Goal: Task Accomplishment & Management: Manage account settings

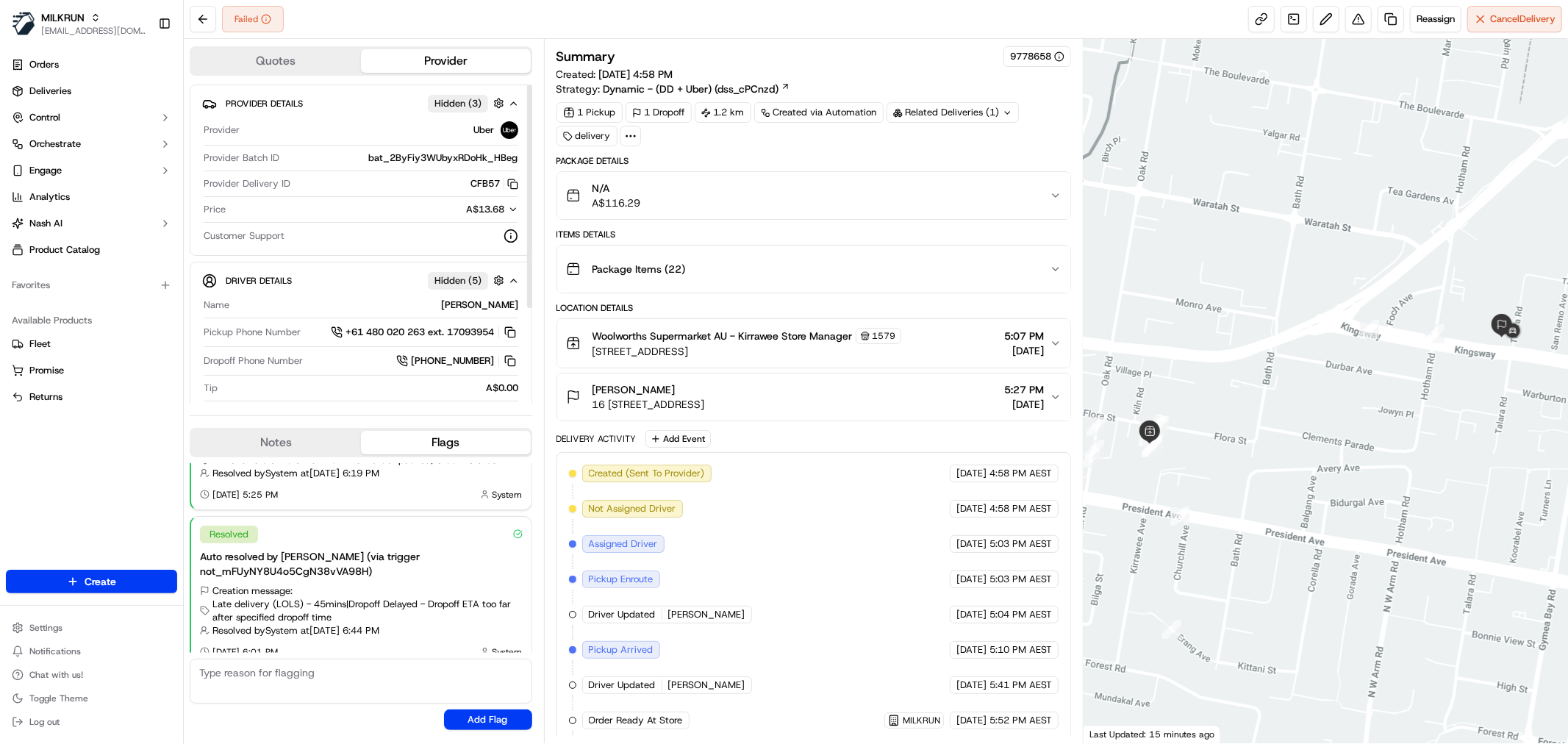
scroll to position [292, 0]
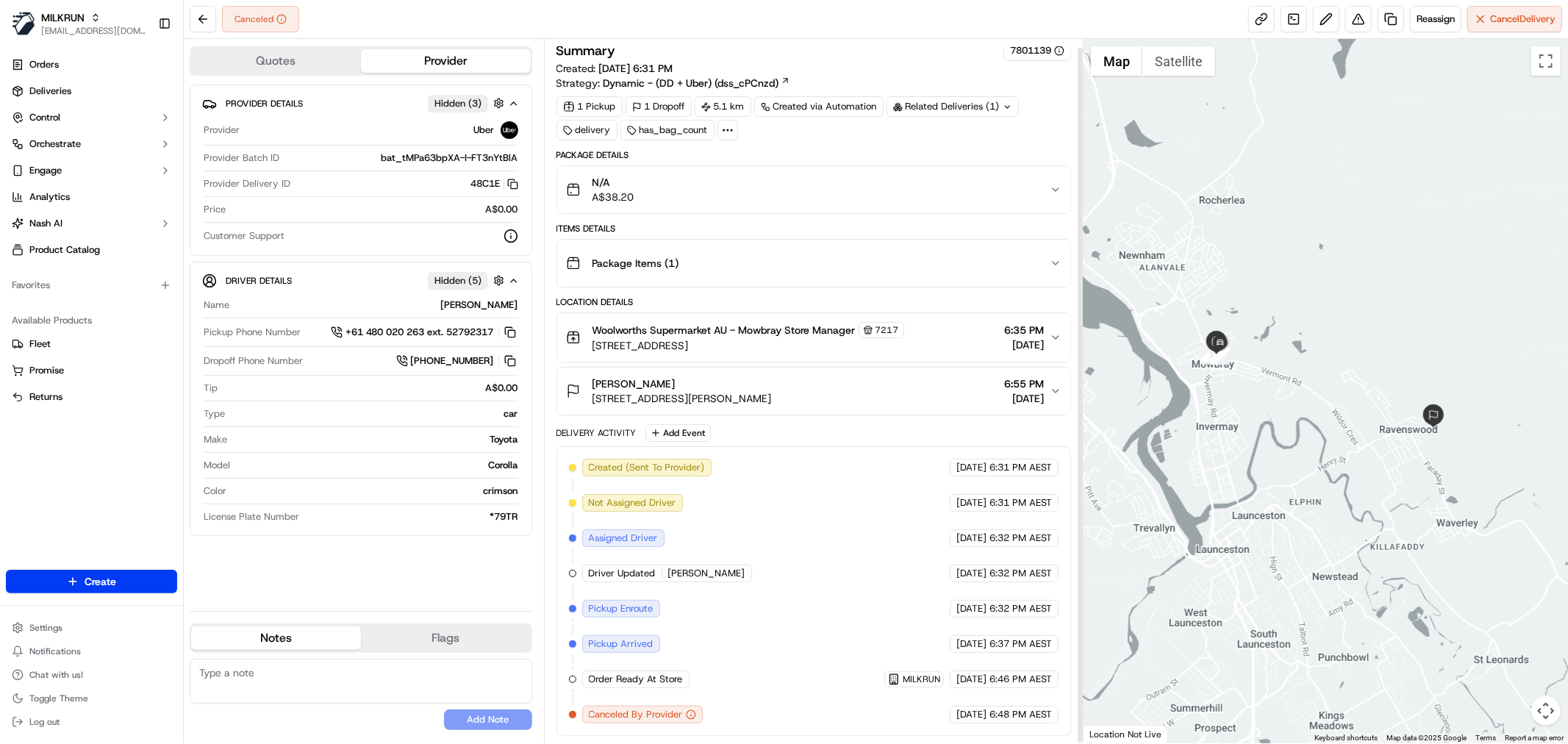
scroll to position [8, 0]
click at [1438, 22] on span "Reassign" at bounding box center [1435, 19] width 38 height 13
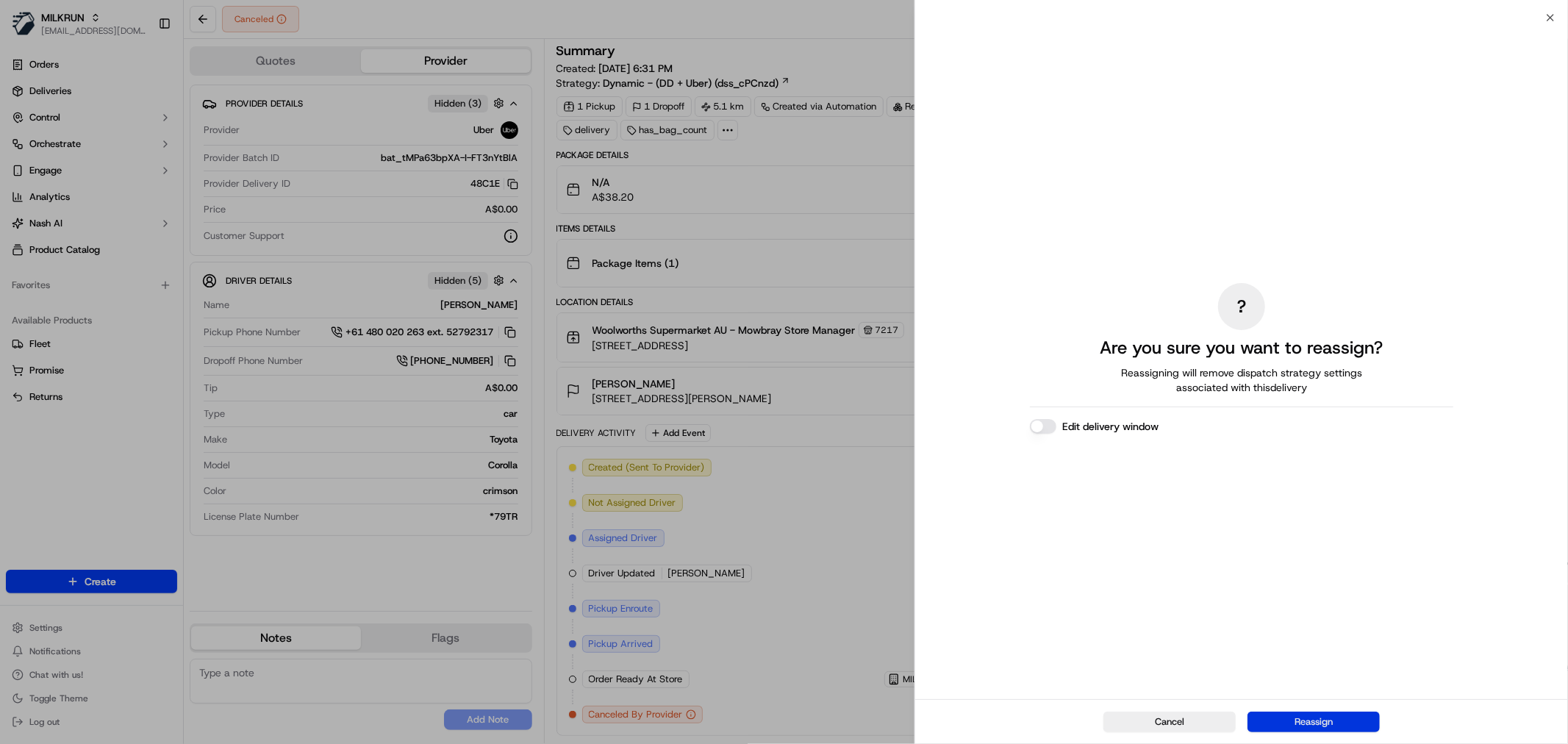
click at [1291, 729] on button "Reassign" at bounding box center [1313, 722] width 132 height 21
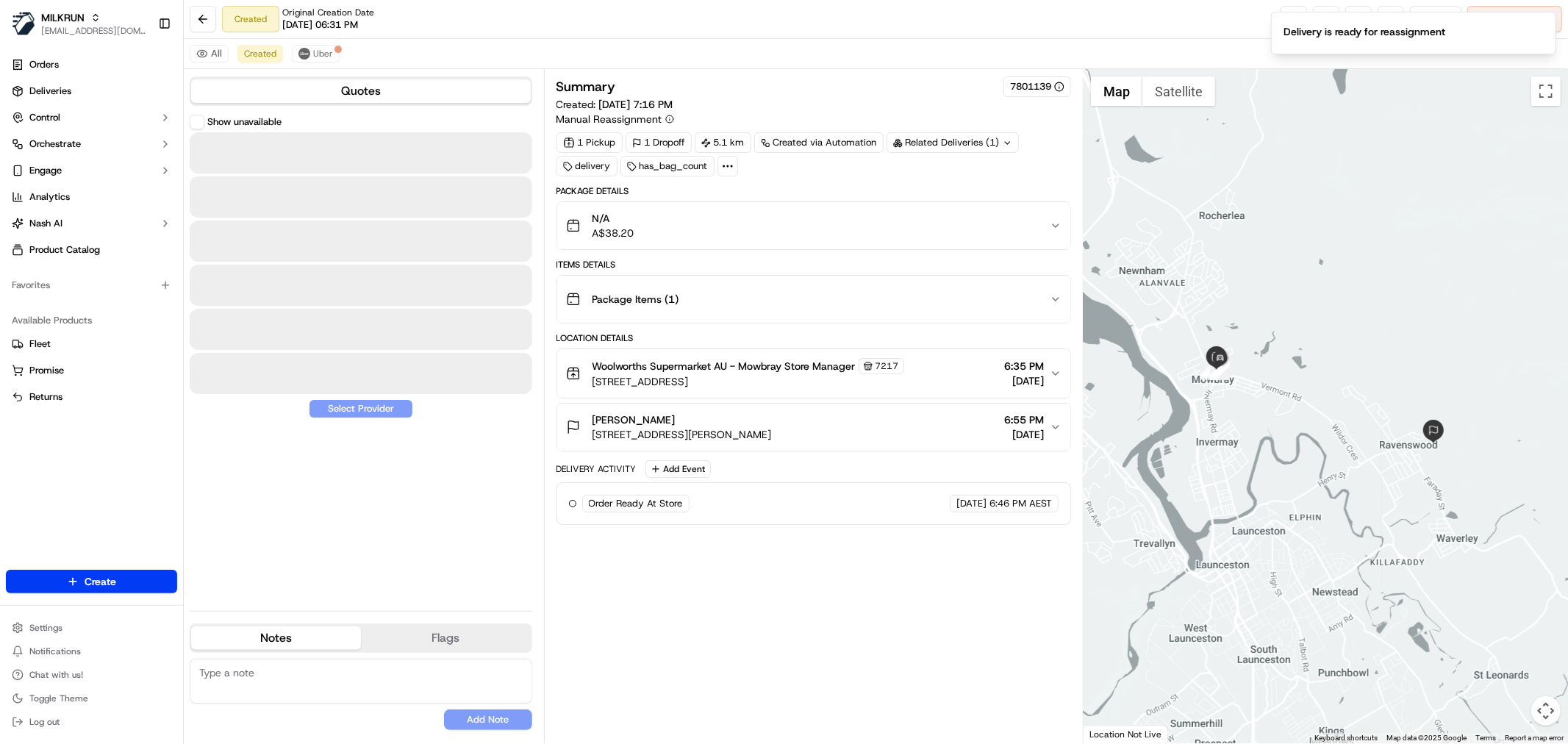
scroll to position [0, 0]
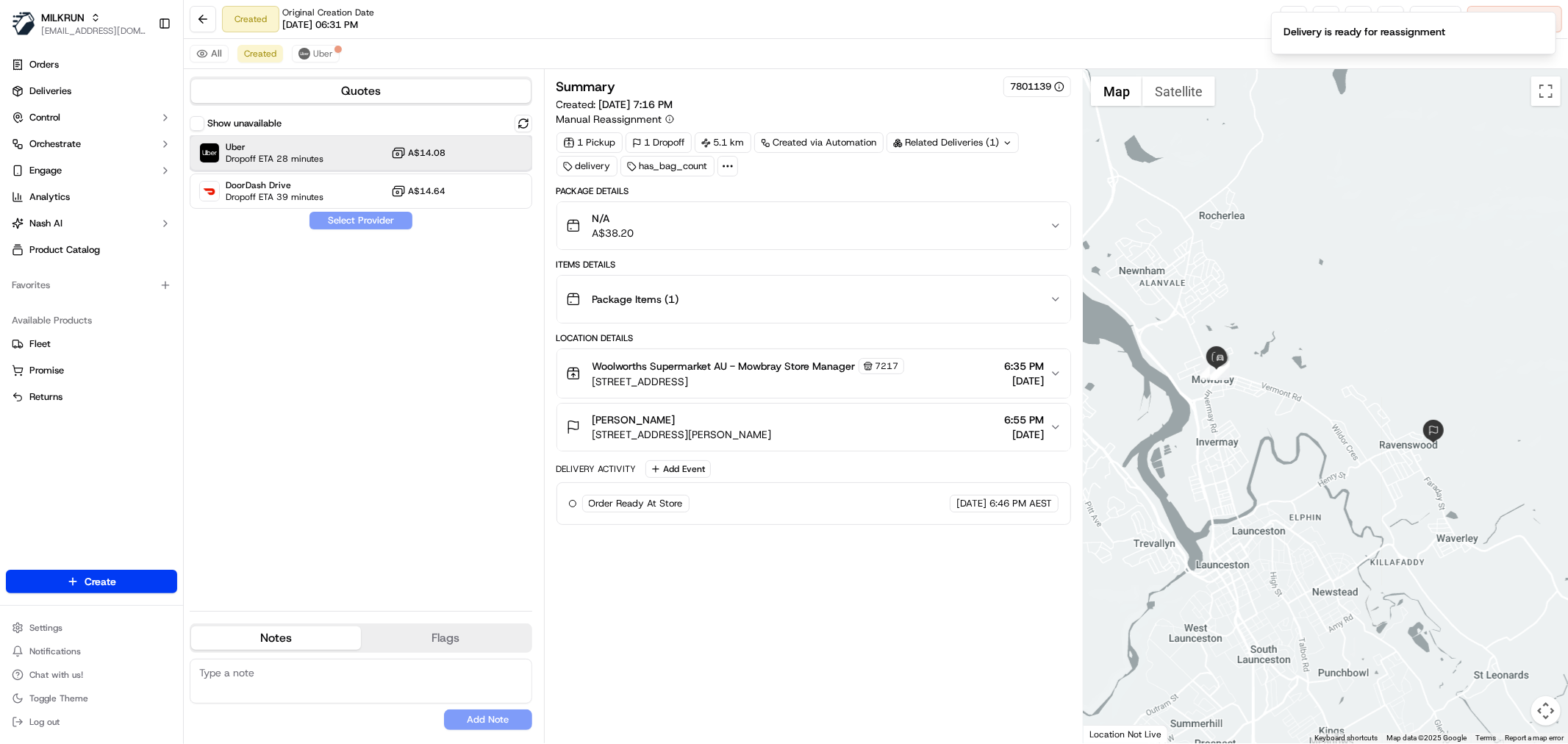
click at [281, 151] on span "Uber" at bounding box center [274, 147] width 98 height 12
click at [366, 223] on button "Assign Provider" at bounding box center [361, 220] width 104 height 18
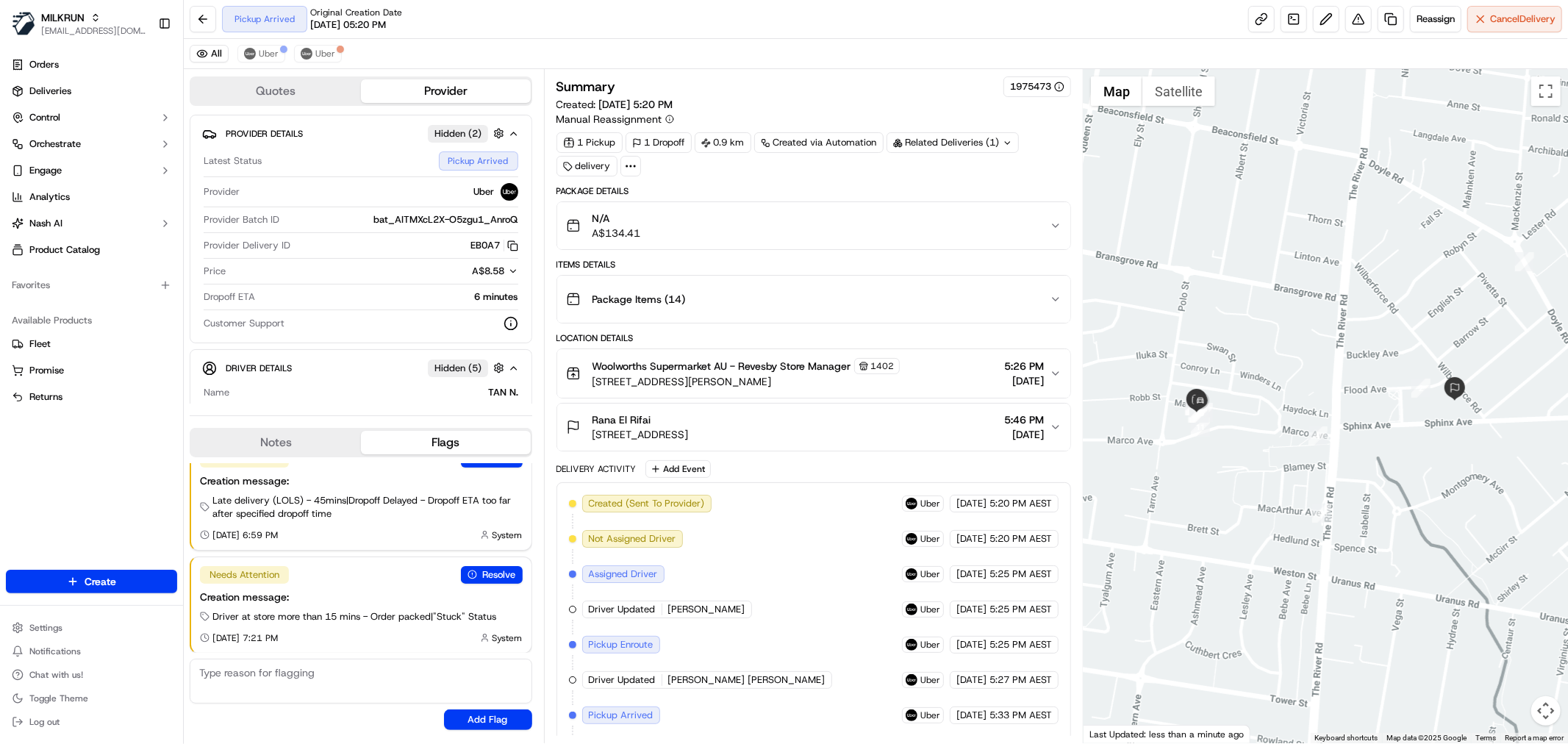
scroll to position [534, 0]
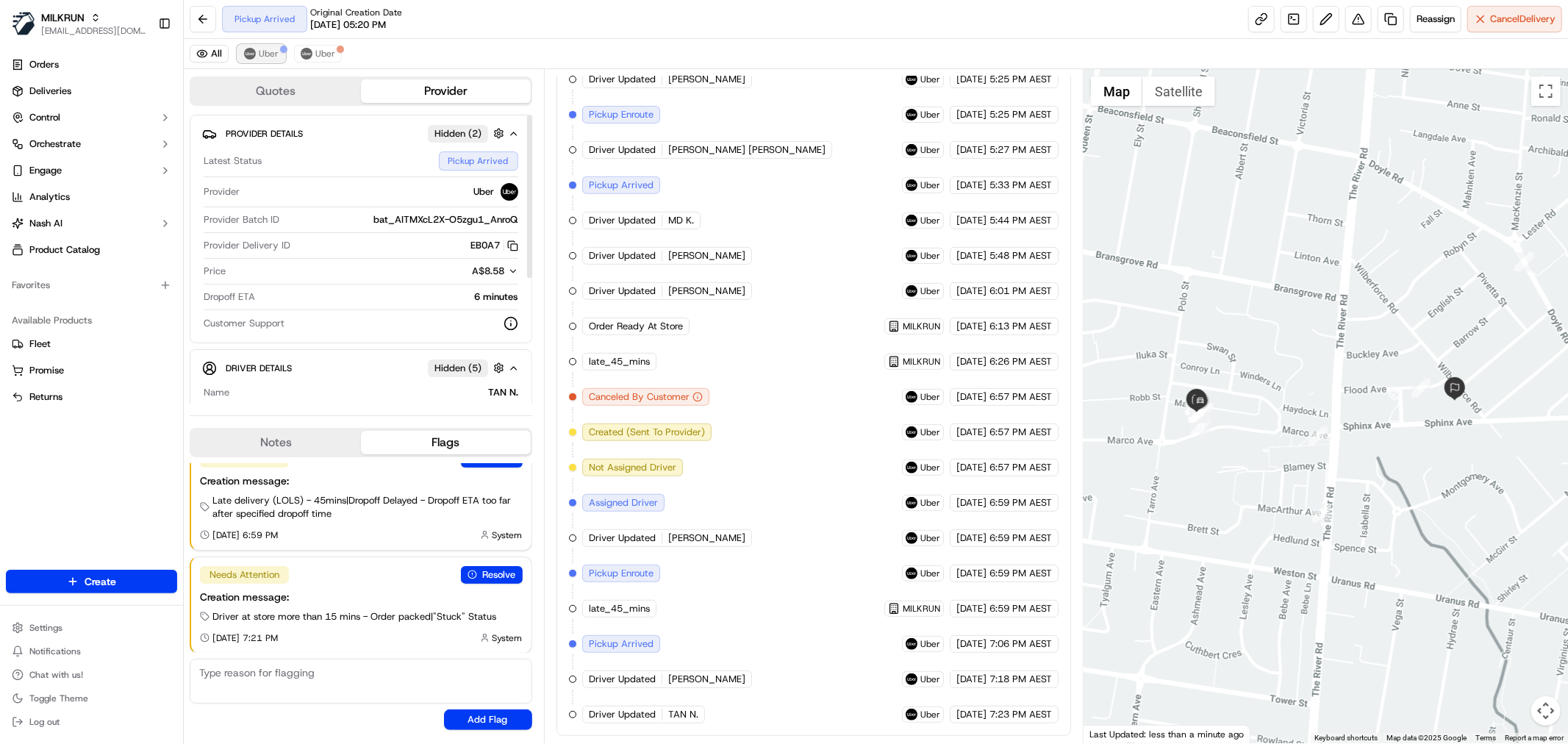
click at [275, 61] on button "Uber" at bounding box center [261, 53] width 48 height 18
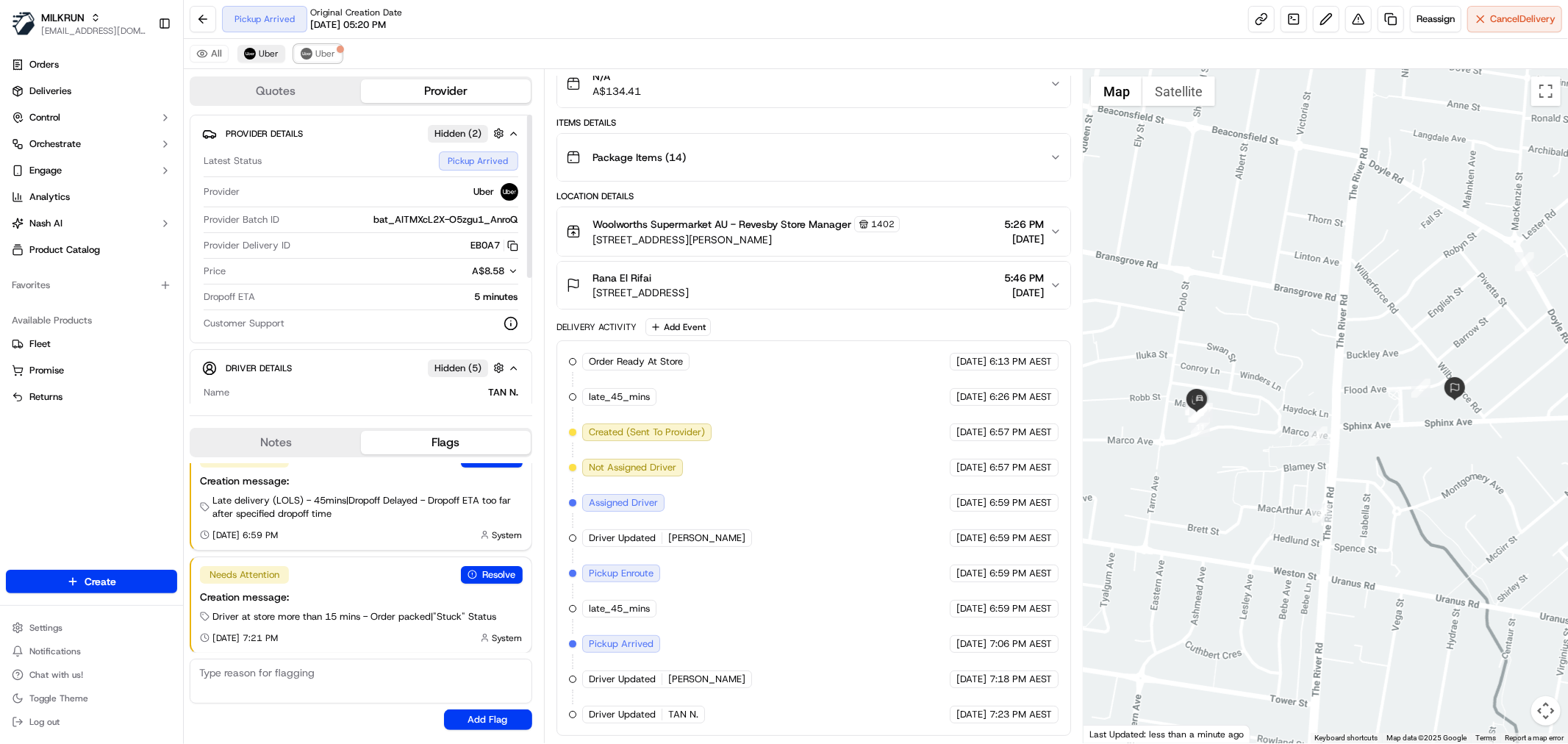
drag, startPoint x: 316, startPoint y: 59, endPoint x: 253, endPoint y: 56, distance: 63.1
click at [316, 59] on span "Uber" at bounding box center [325, 53] width 20 height 12
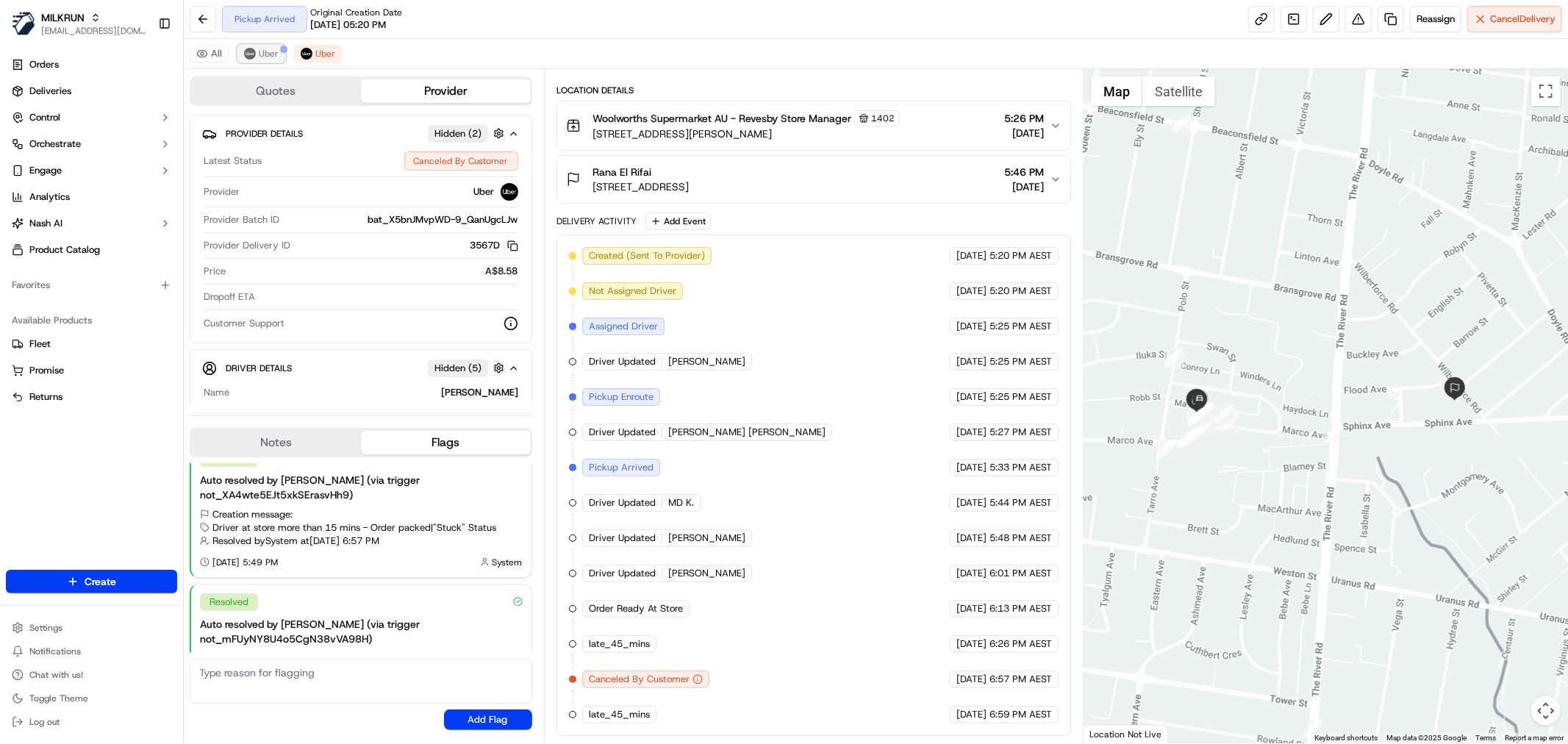
click at [260, 56] on span "Uber" at bounding box center [269, 53] width 20 height 12
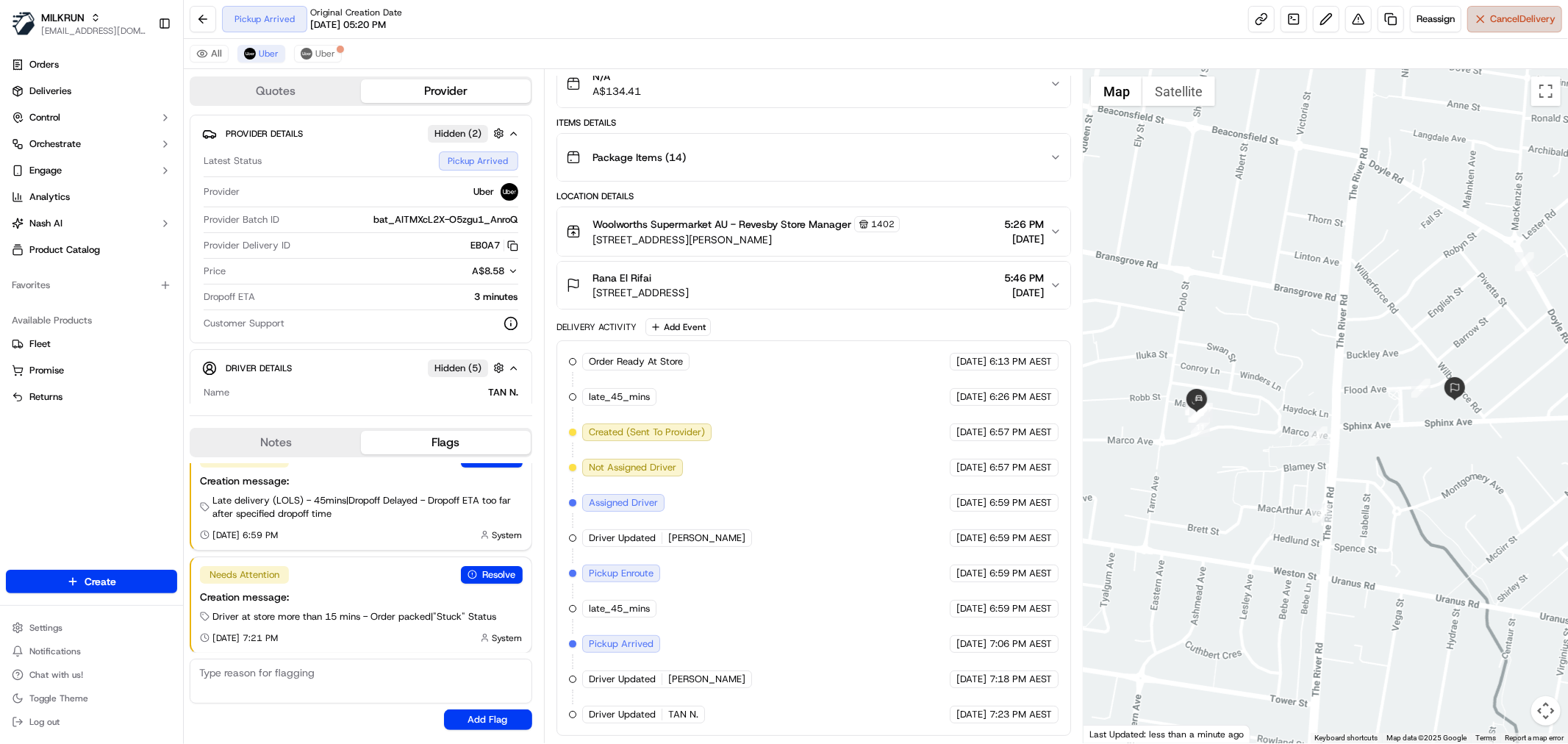
click at [1516, 12] on span "Cancel Delivery" at bounding box center [1522, 19] width 66 height 13
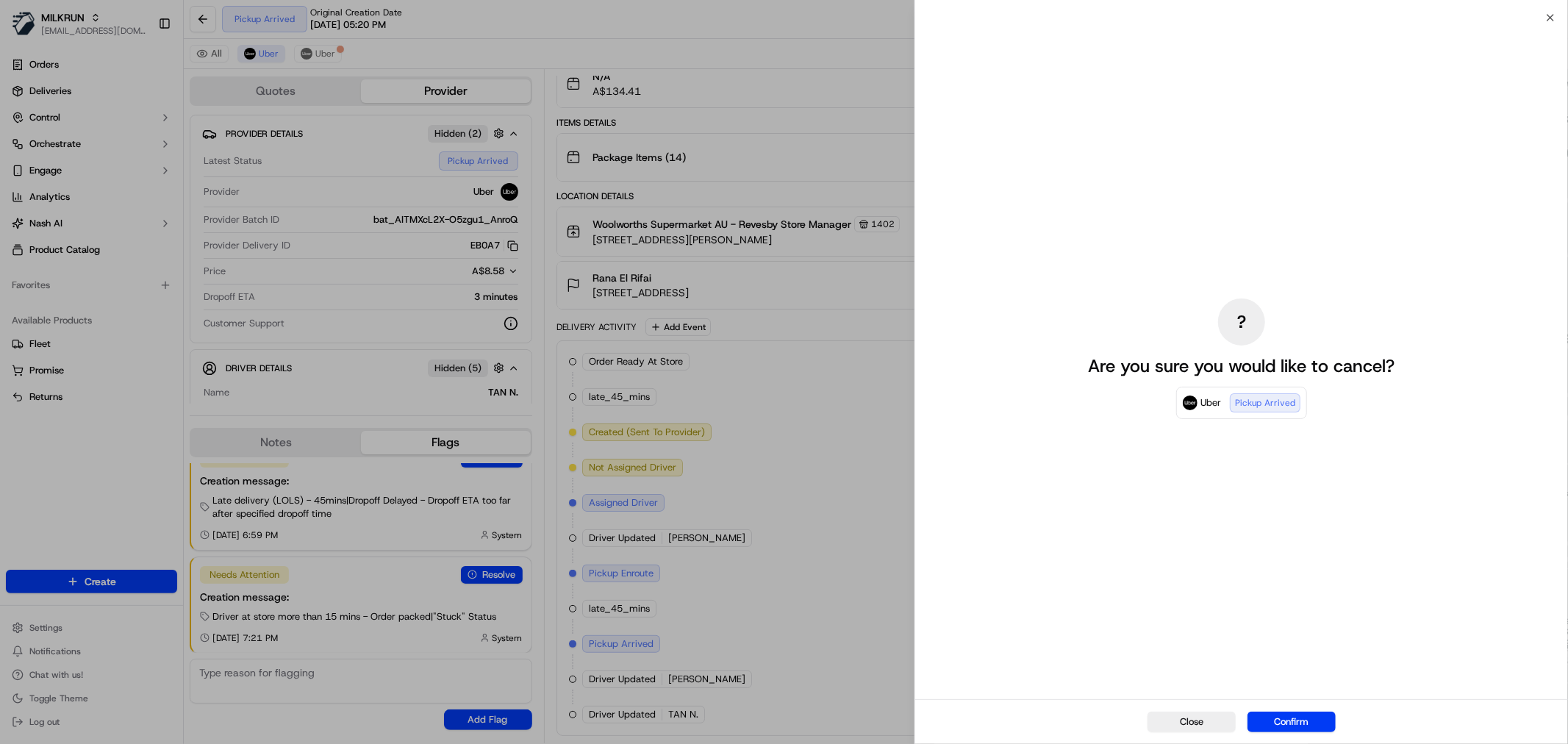
click at [1301, 716] on button "Confirm" at bounding box center [1291, 722] width 88 height 21
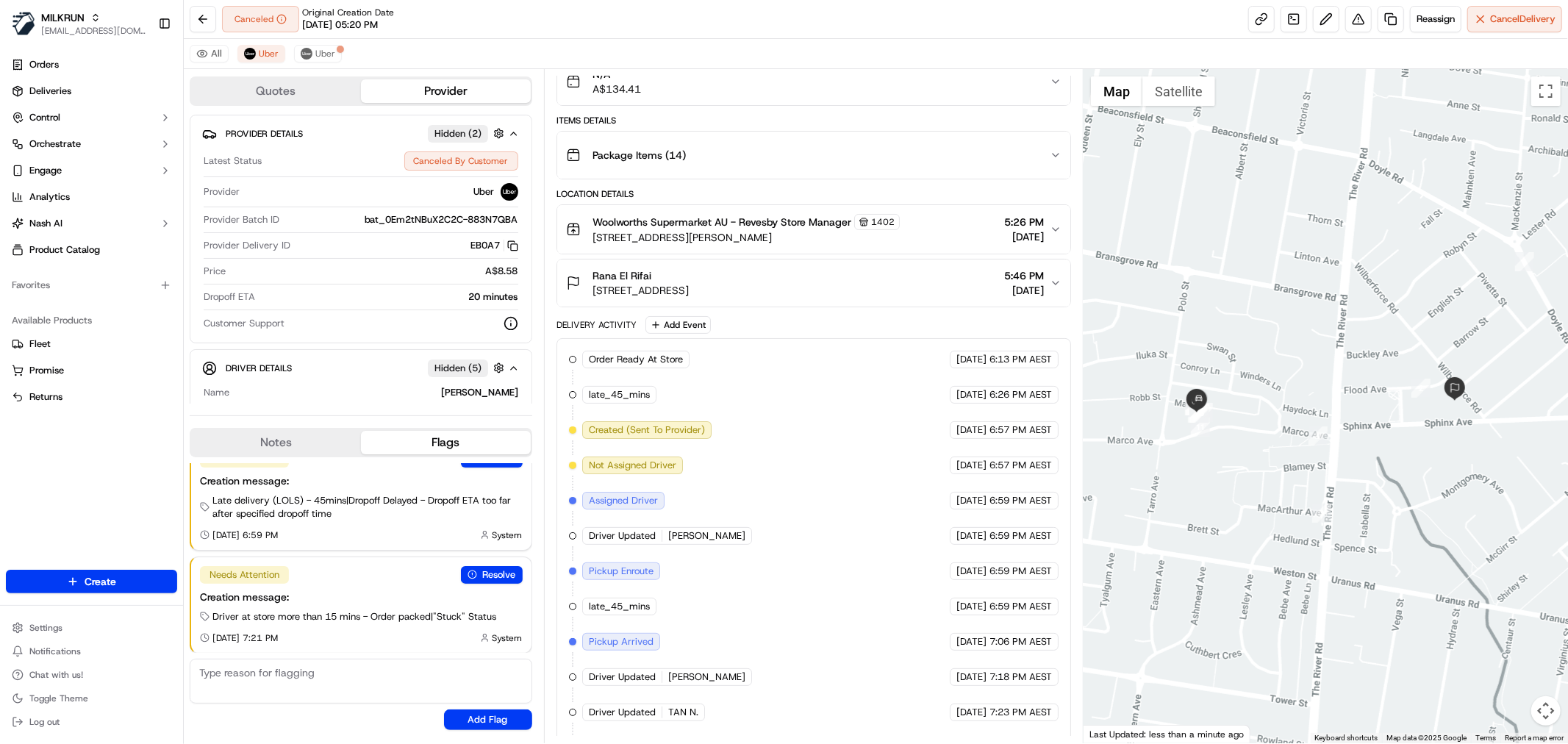
scroll to position [0, 0]
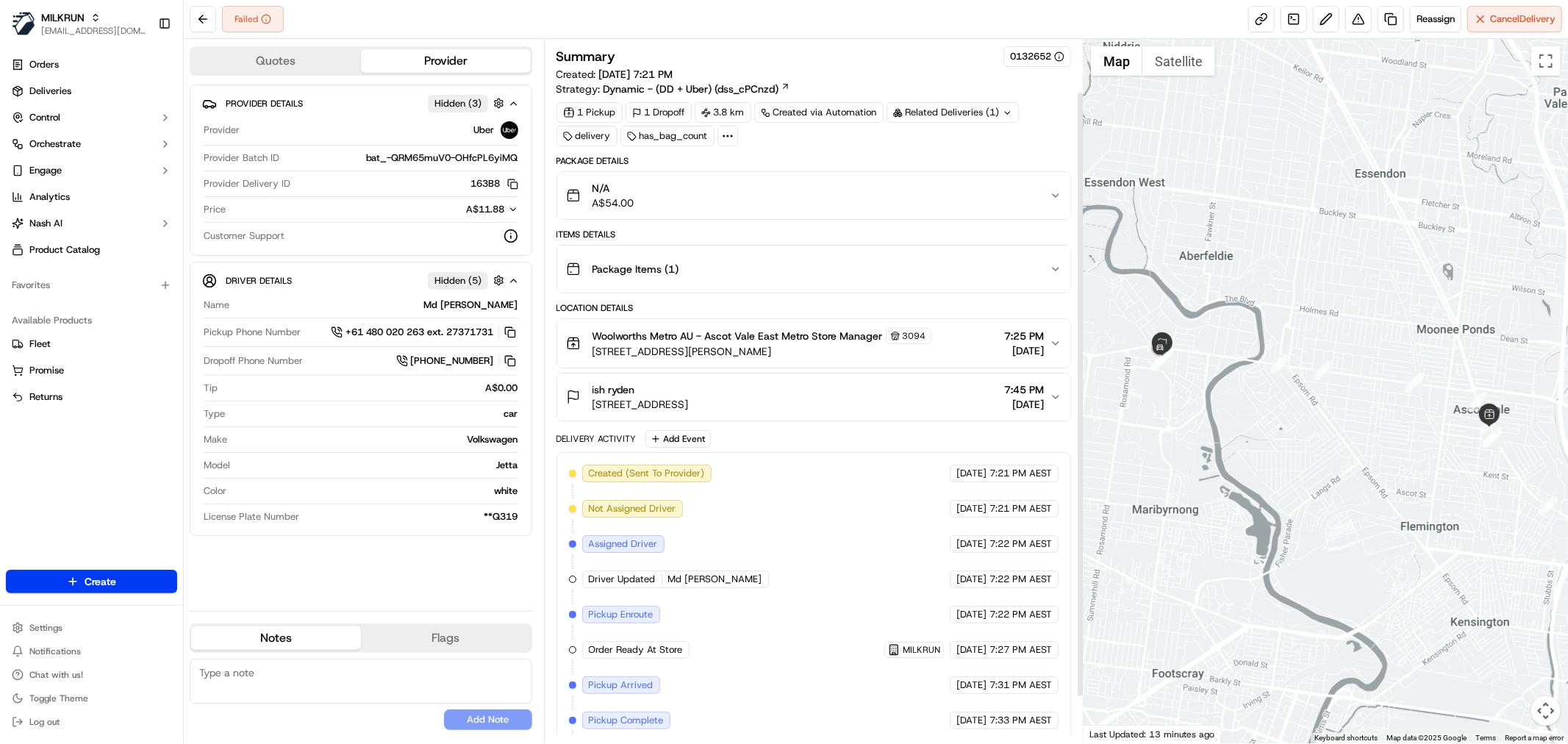
scroll to position [114, 0]
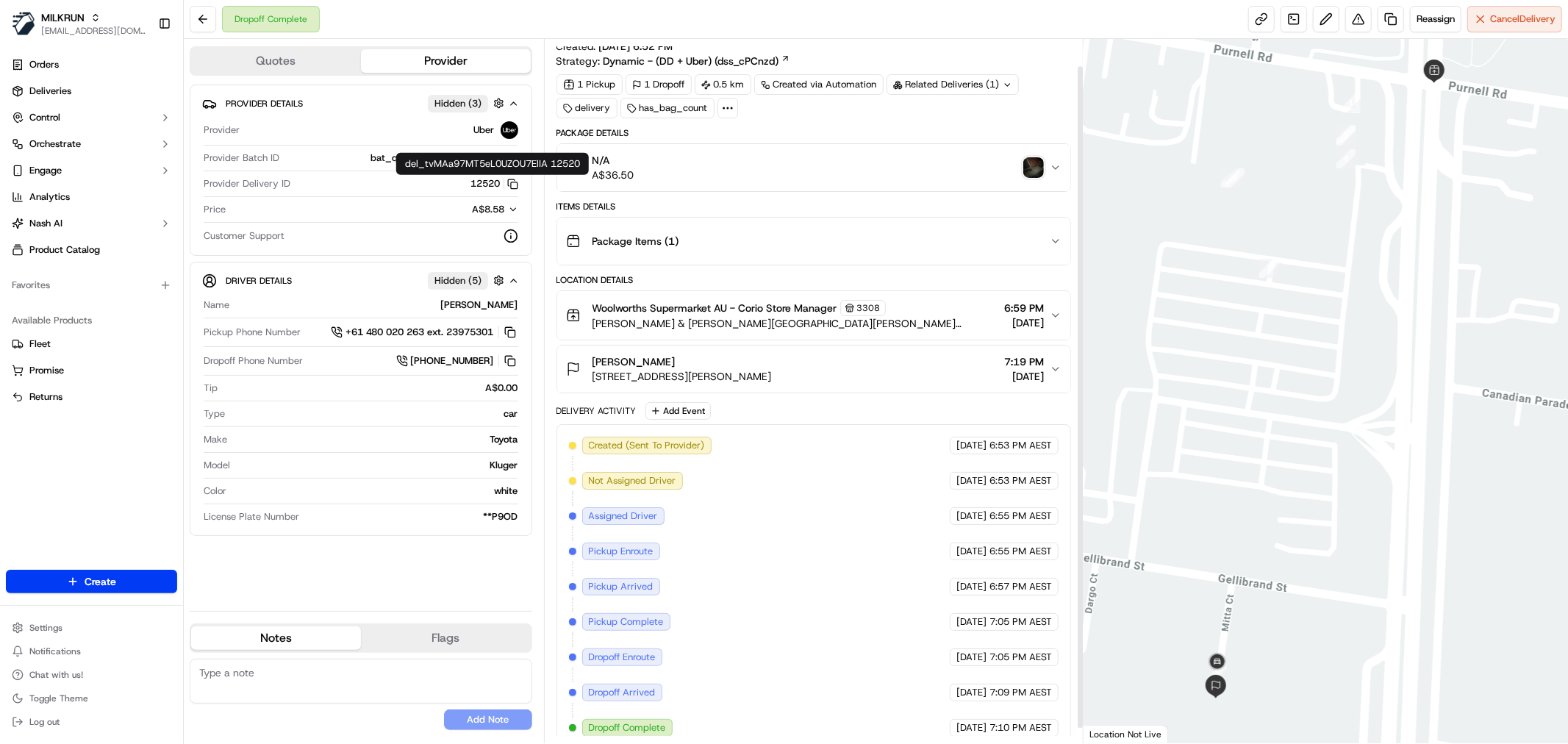
scroll to position [44, 0]
